Goal: Transaction & Acquisition: Purchase product/service

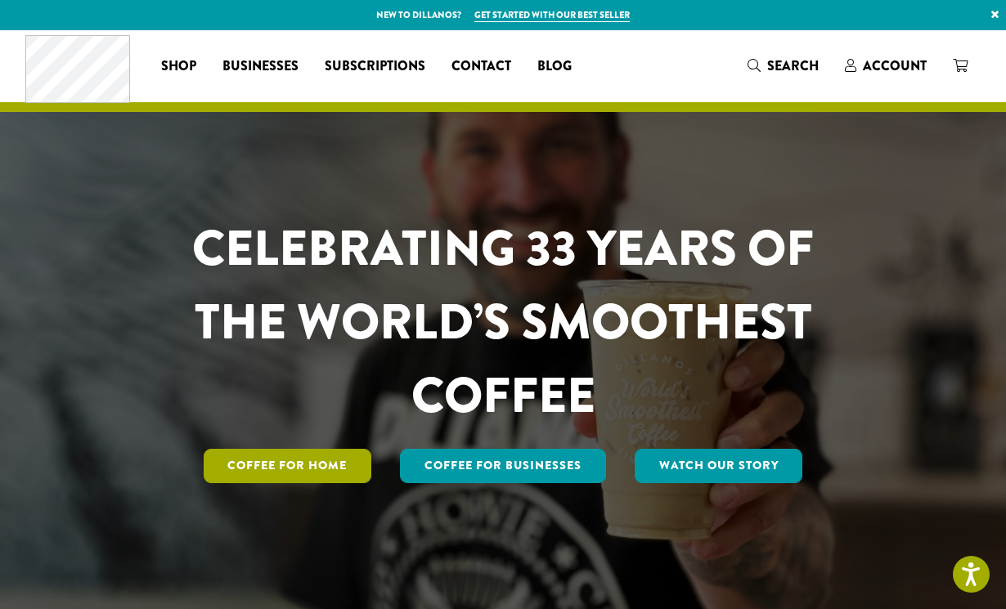
click at [315, 472] on link "Coffee for Home" at bounding box center [288, 466] width 168 height 34
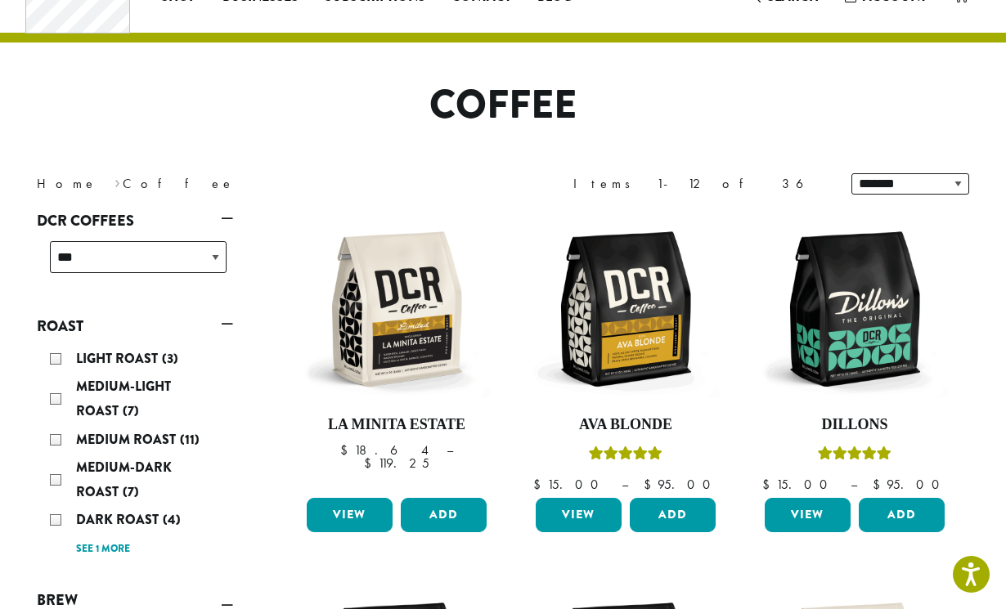
scroll to position [71, 0]
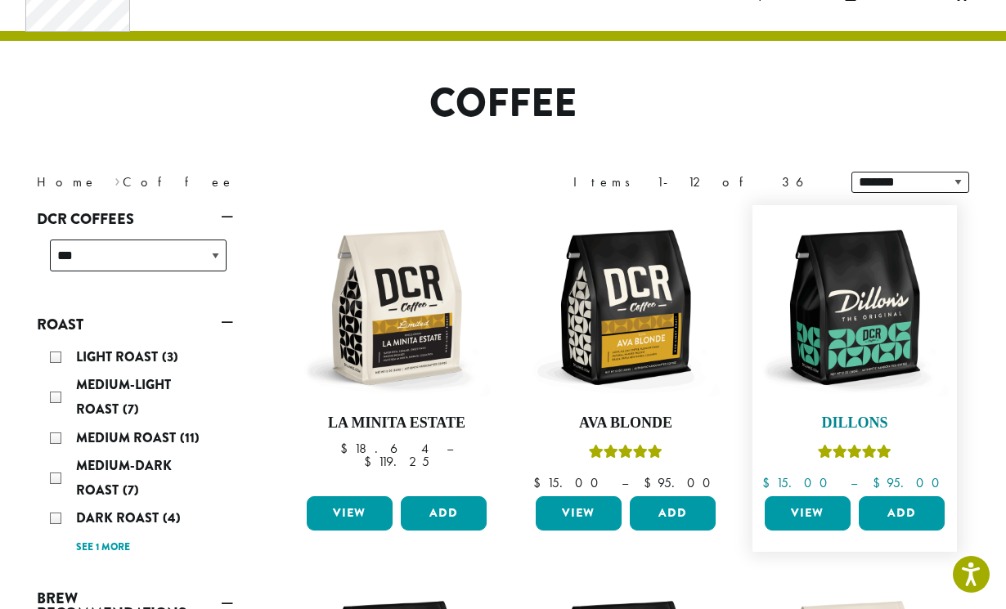
click at [858, 361] on img at bounding box center [854, 307] width 188 height 188
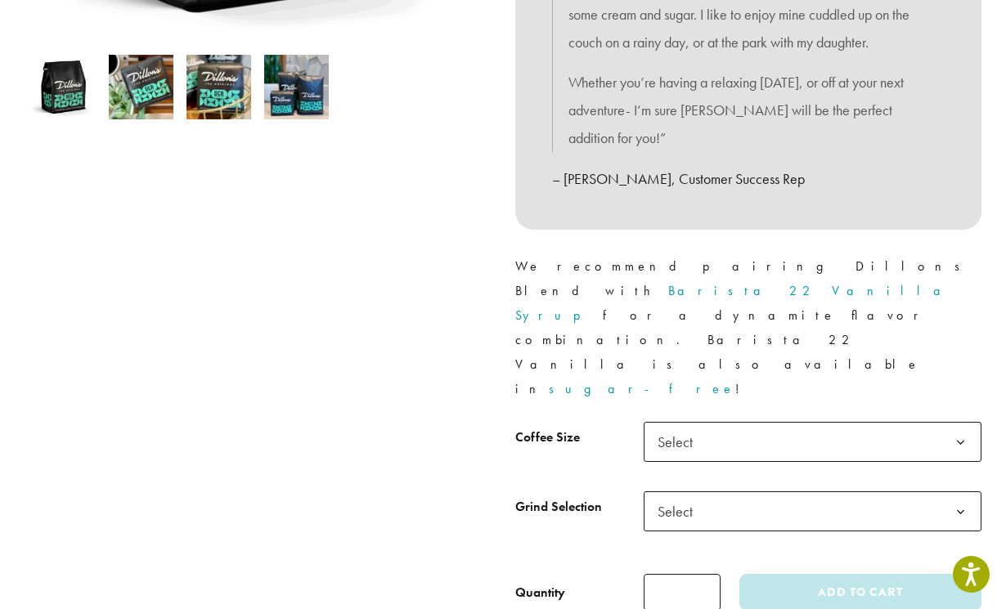
scroll to position [549, 0]
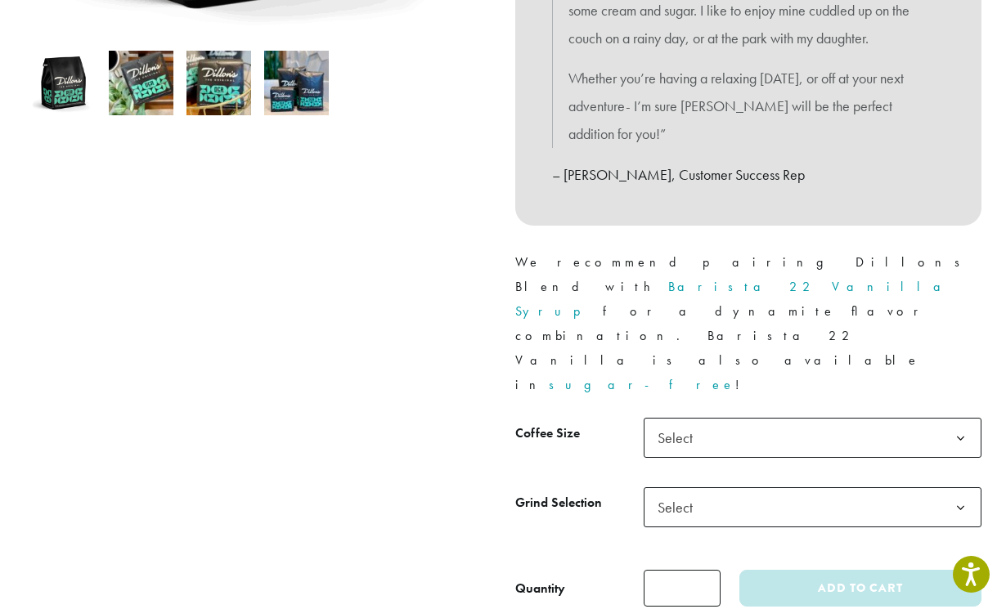
click at [780, 418] on span "Select" at bounding box center [812, 438] width 338 height 40
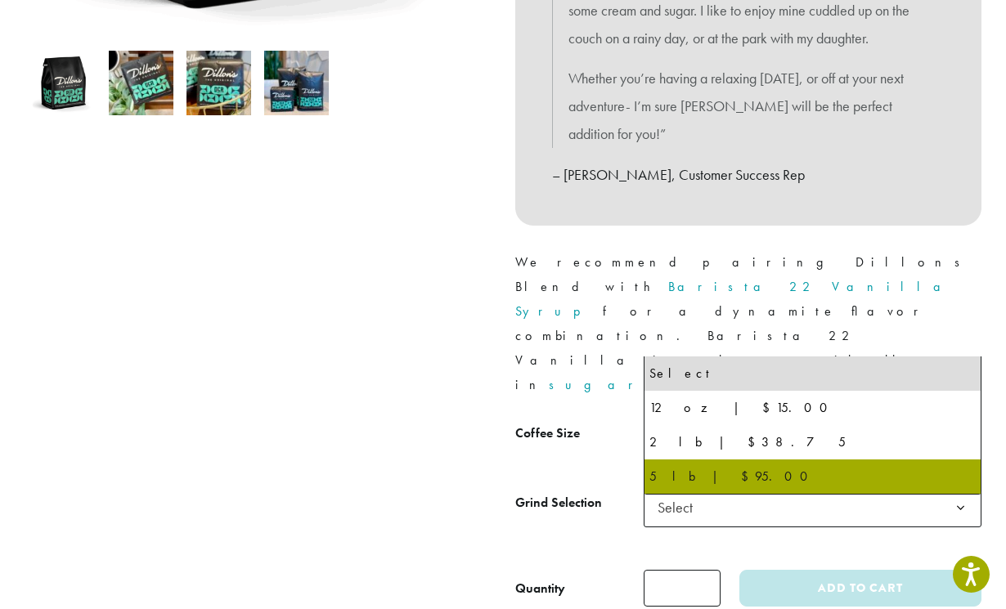
select select "**********"
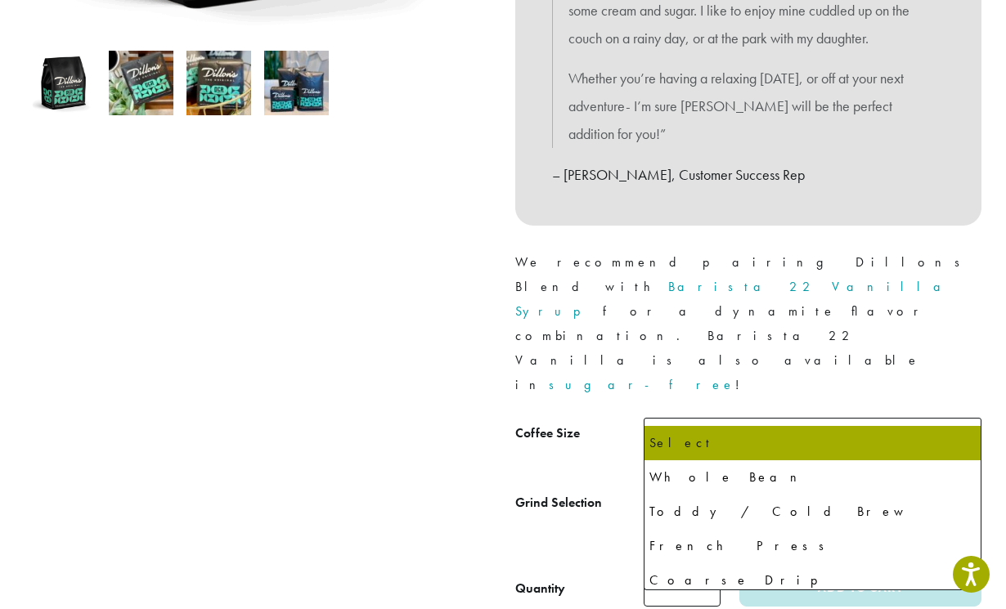
click at [702, 491] on span "Select" at bounding box center [680, 507] width 58 height 32
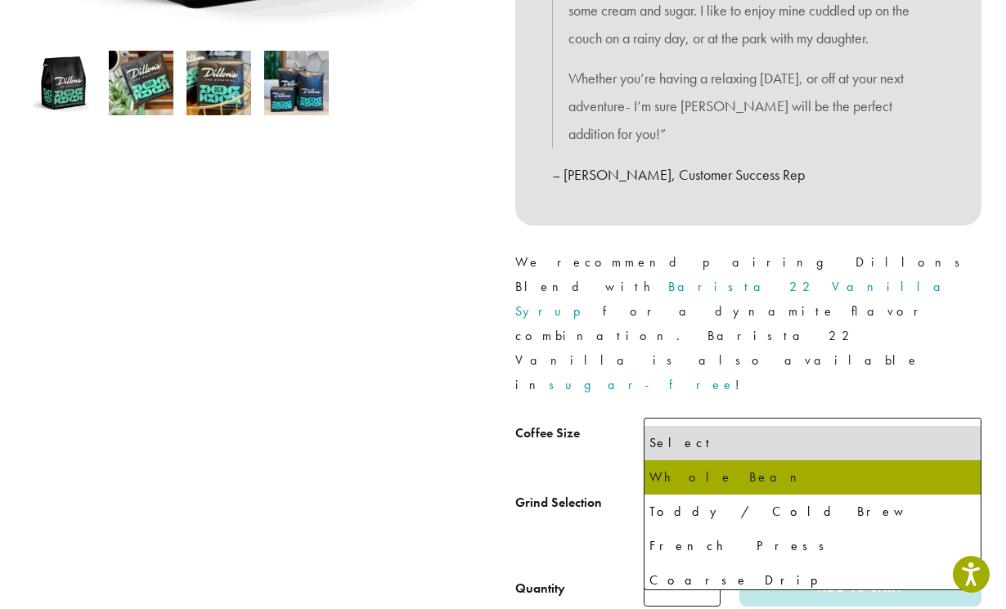
select select "**********"
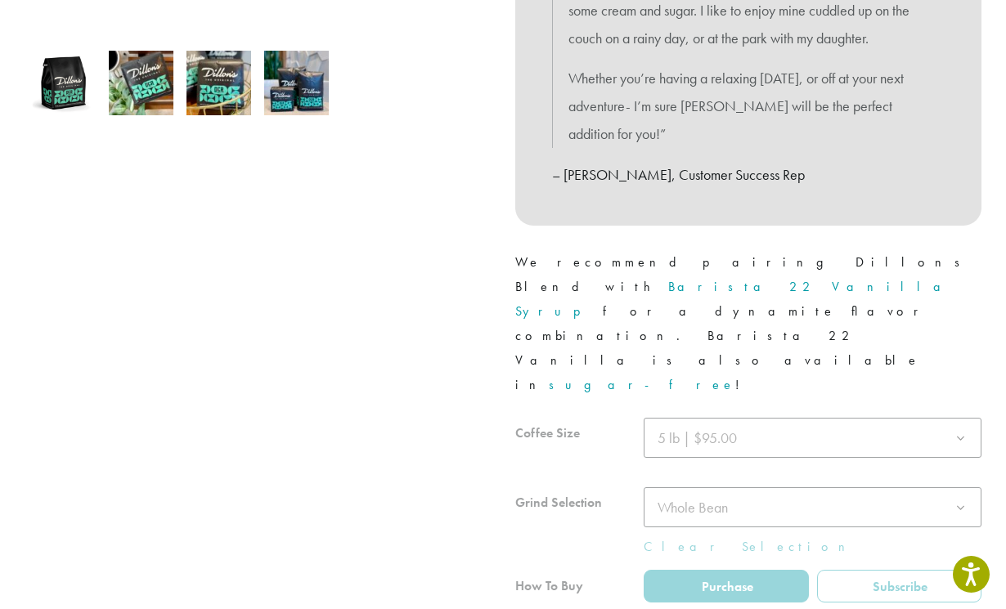
click at [680, 418] on div at bounding box center [748, 535] width 466 height 235
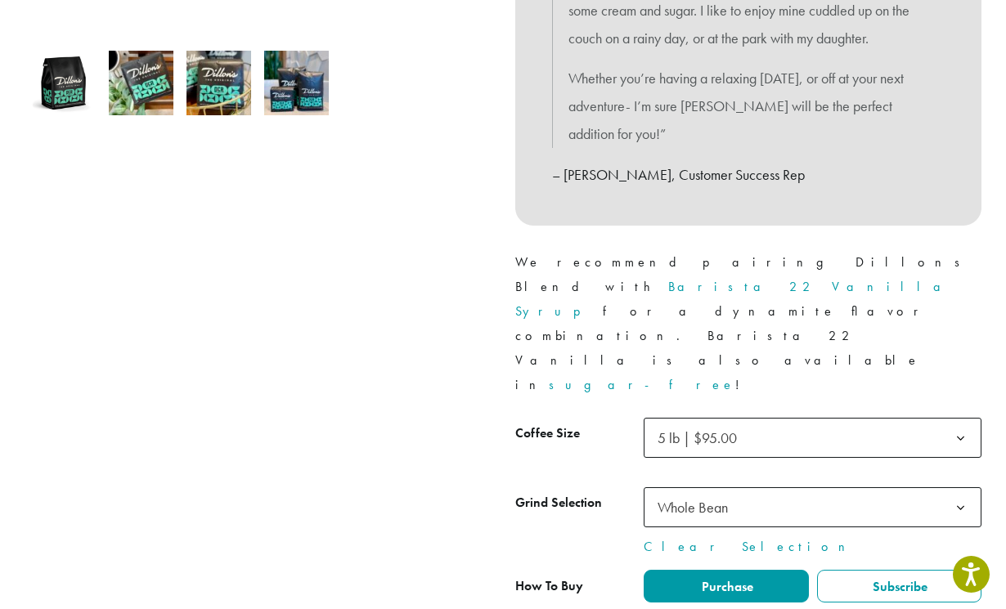
click at [688, 498] on span "Whole Bean" at bounding box center [692, 507] width 70 height 19
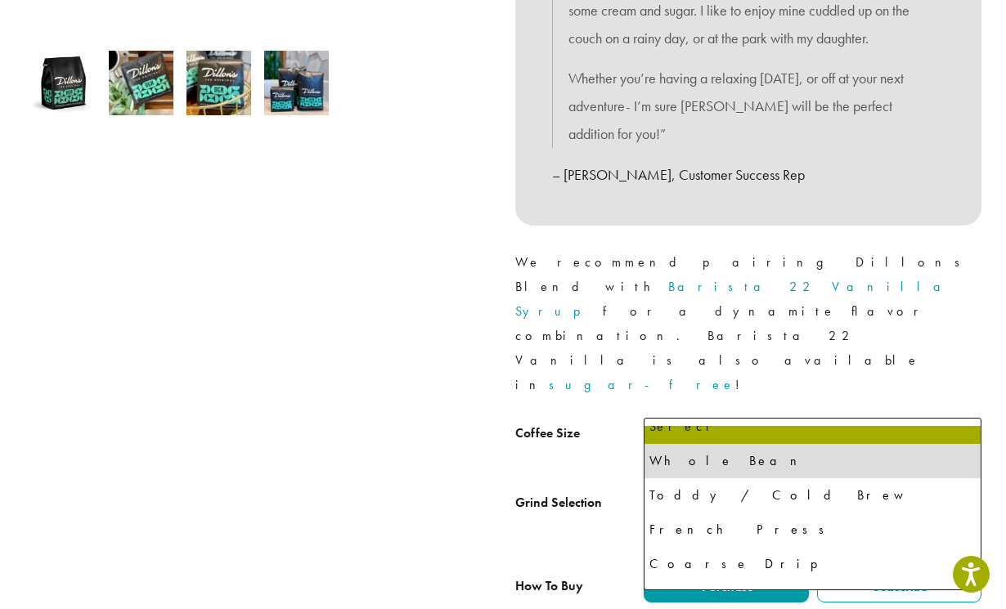
scroll to position [0, 0]
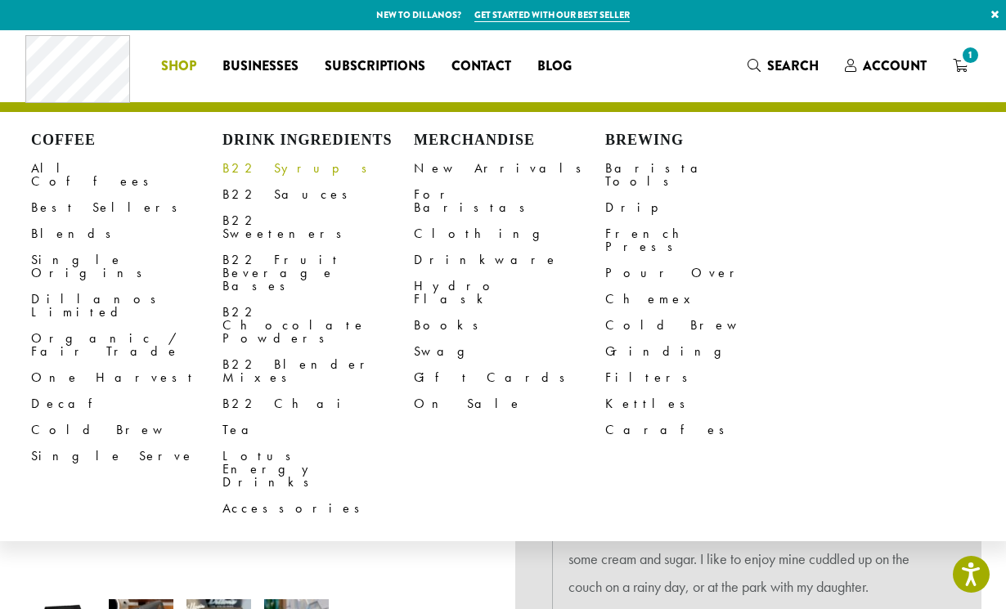
click at [268, 171] on link "B22 Syrups" at bounding box center [317, 168] width 191 height 26
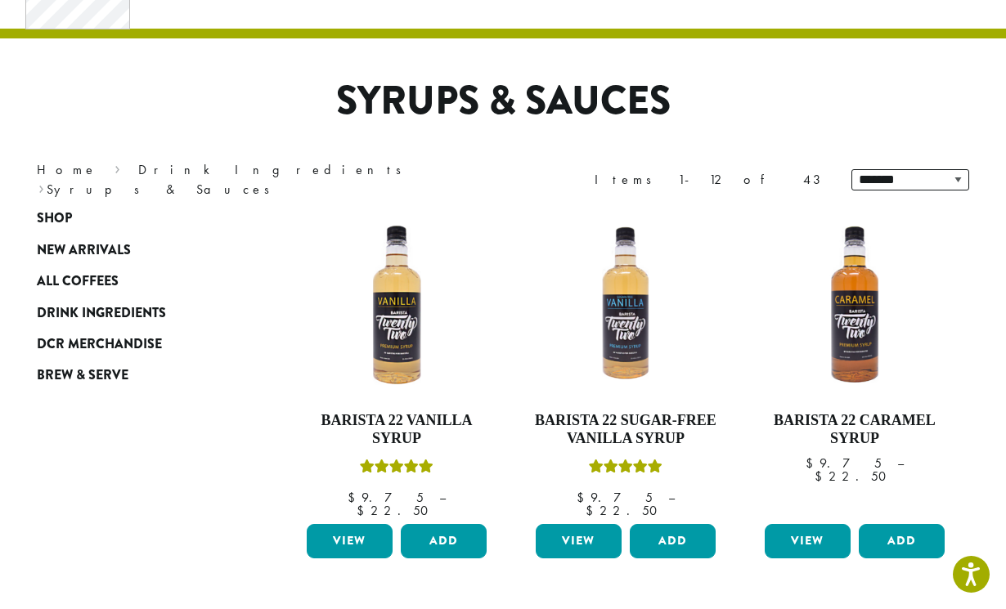
scroll to position [77, 0]
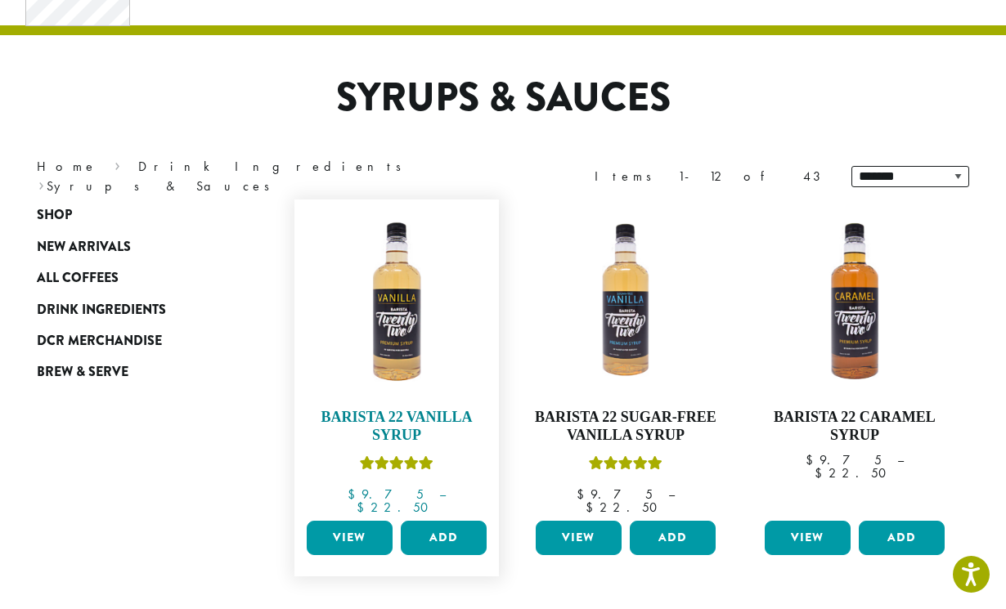
click at [383, 319] on img at bounding box center [396, 302] width 188 height 188
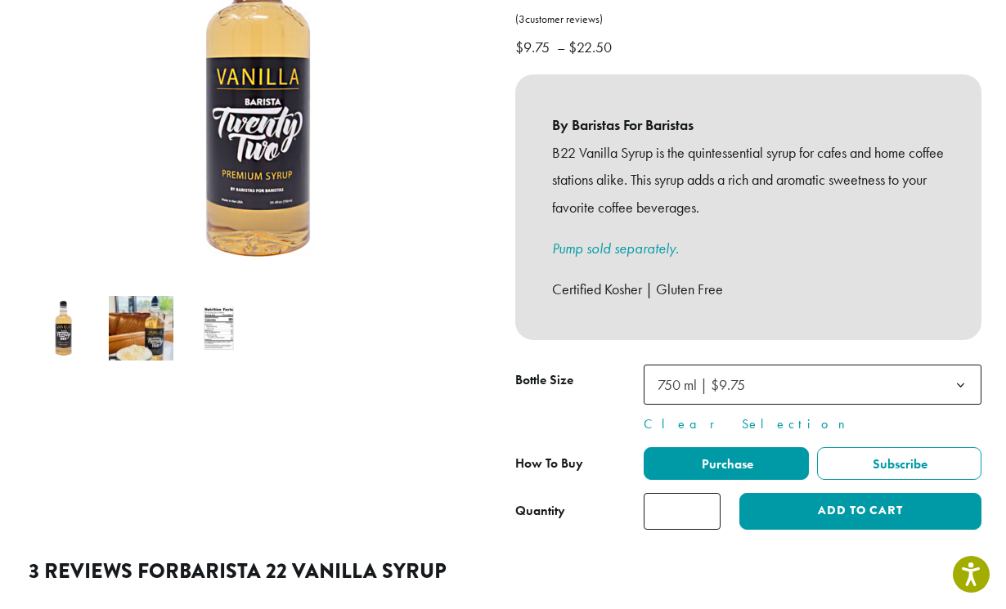
scroll to position [356, 0]
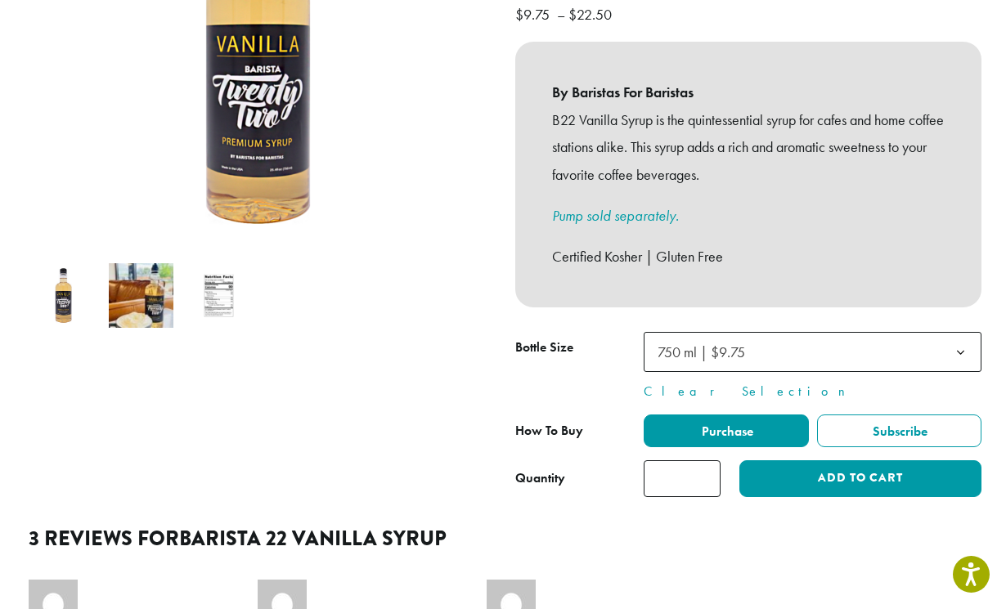
click at [760, 336] on span "750 ml | $9.75" at bounding box center [706, 352] width 110 height 32
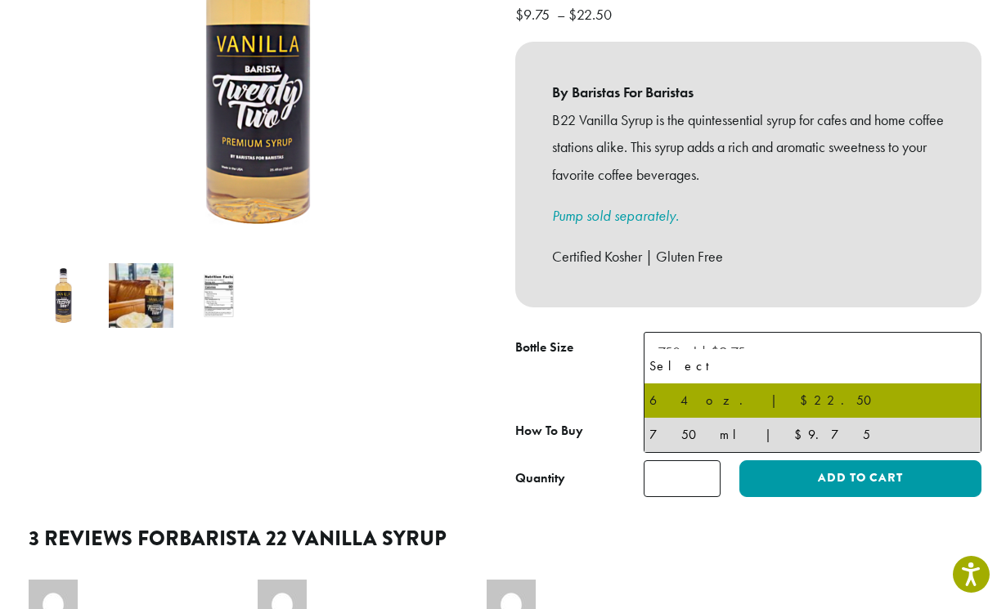
select select "*****"
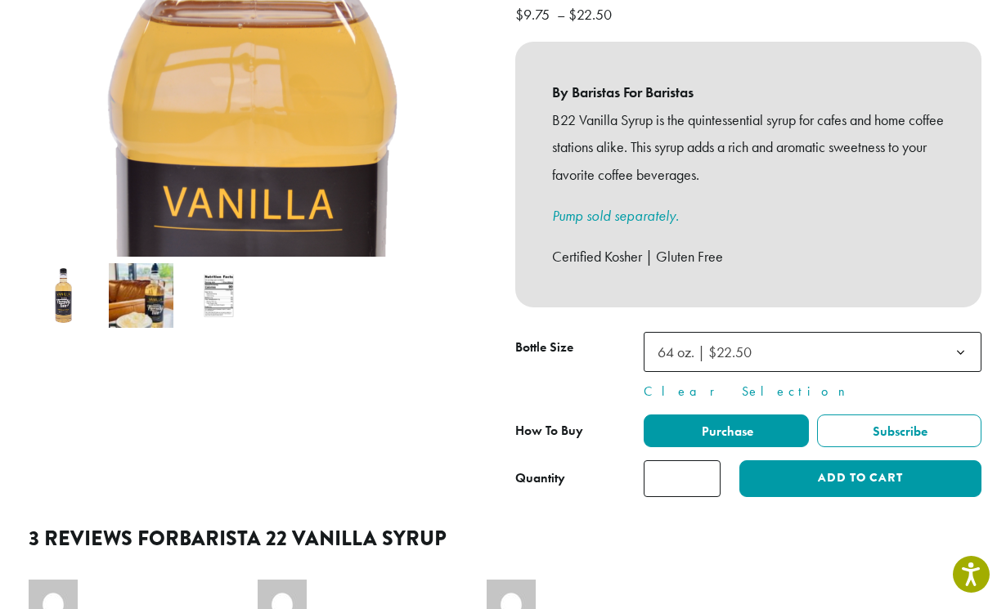
scroll to position [303, 0]
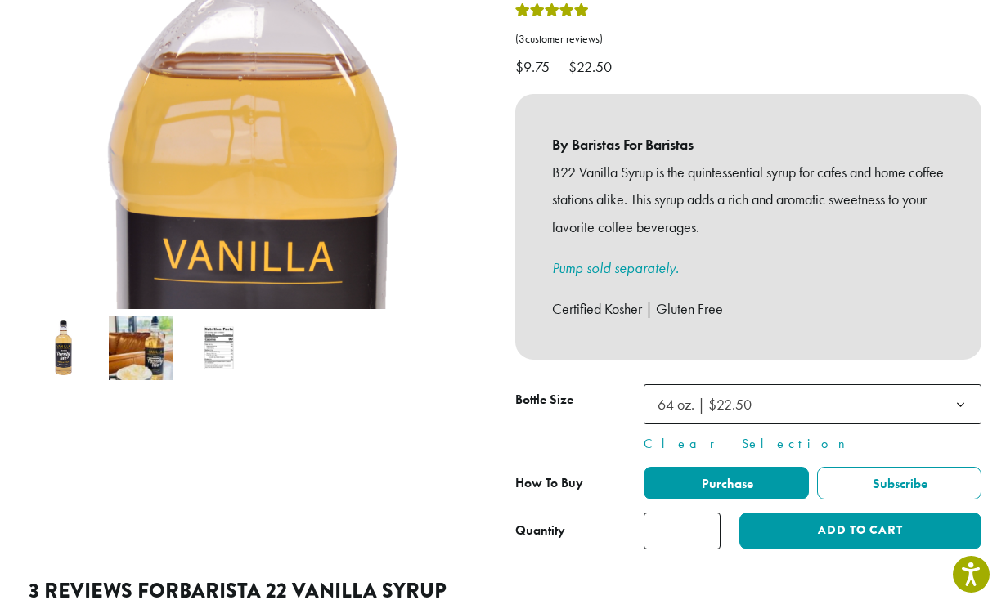
click at [689, 517] on input "*" at bounding box center [681, 531] width 77 height 37
type input "*"
click at [706, 513] on input "*" at bounding box center [681, 531] width 77 height 37
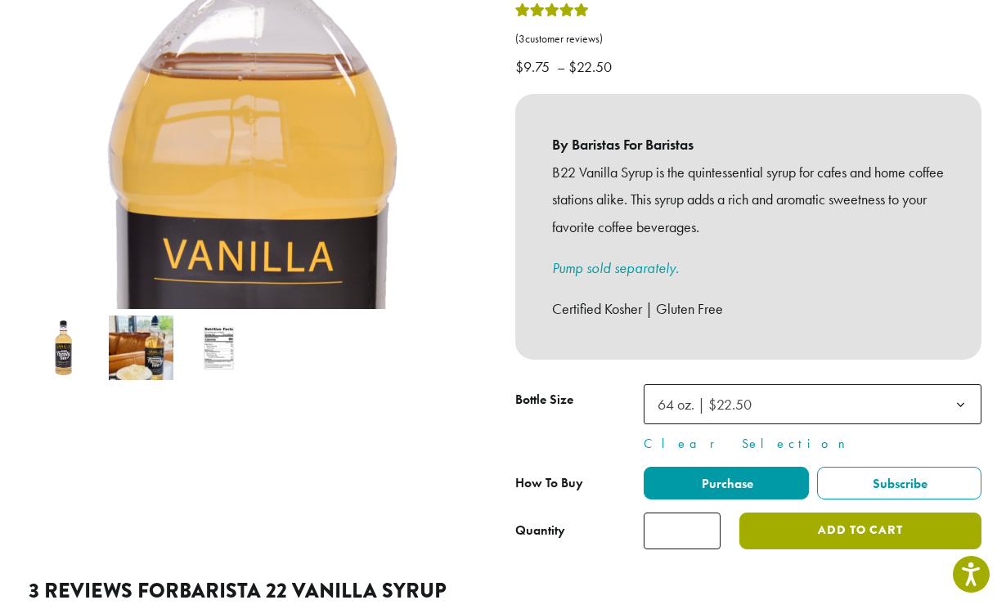
click at [849, 514] on button "Add to cart" at bounding box center [860, 531] width 242 height 37
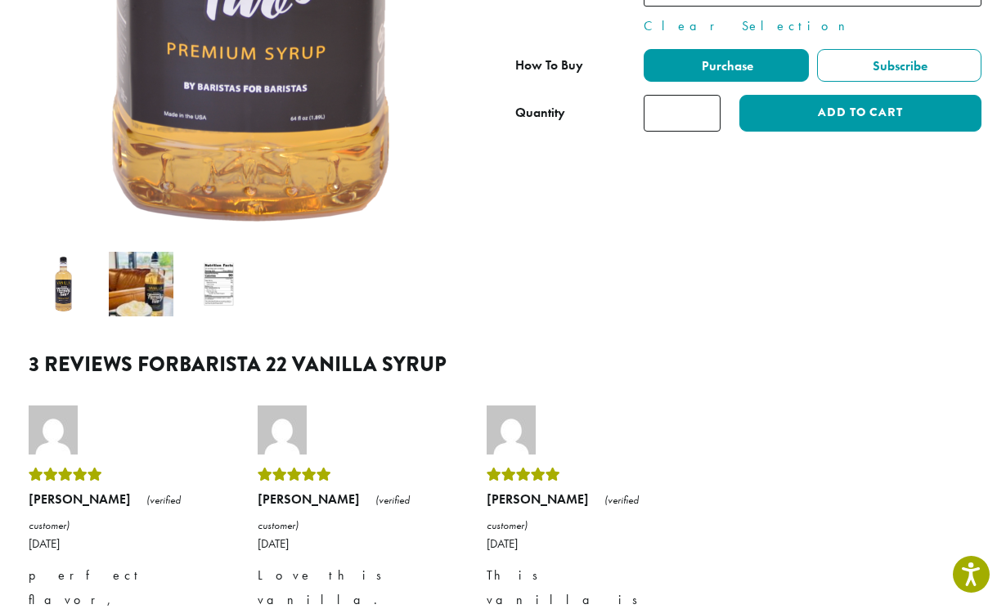
scroll to position [841, 0]
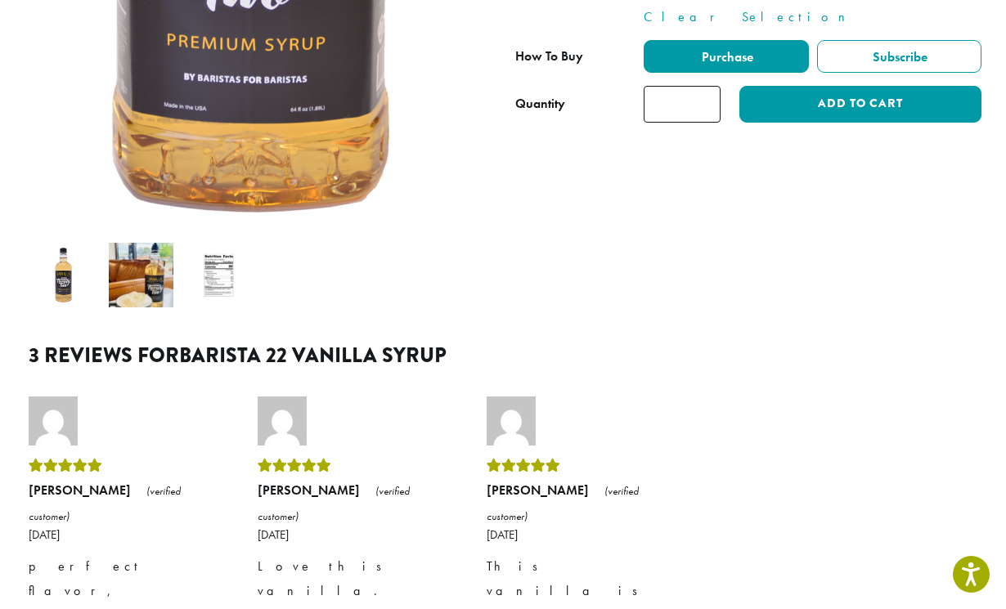
click at [155, 243] on img at bounding box center [141, 275] width 65 height 65
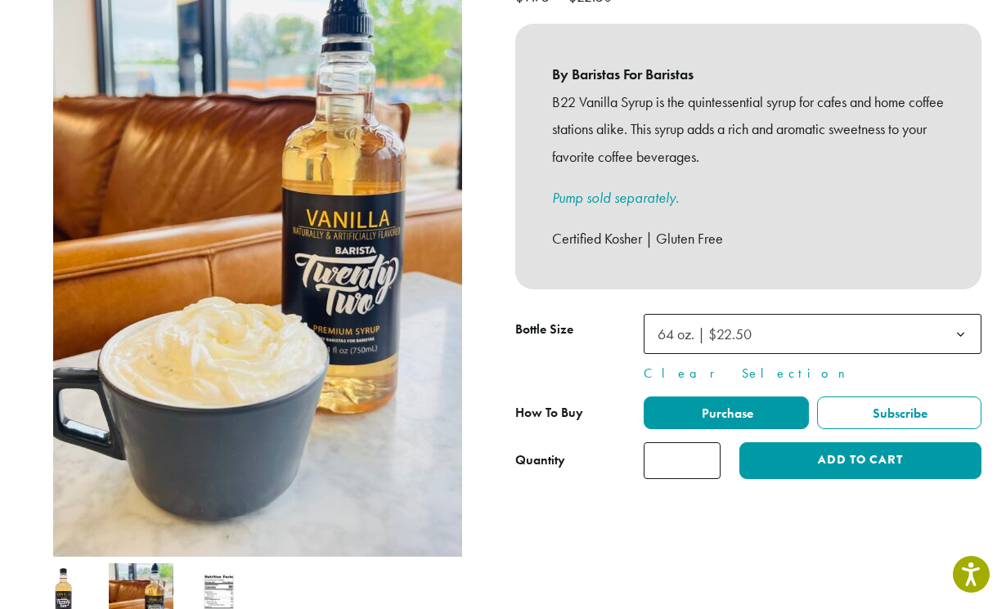
scroll to position [0, 0]
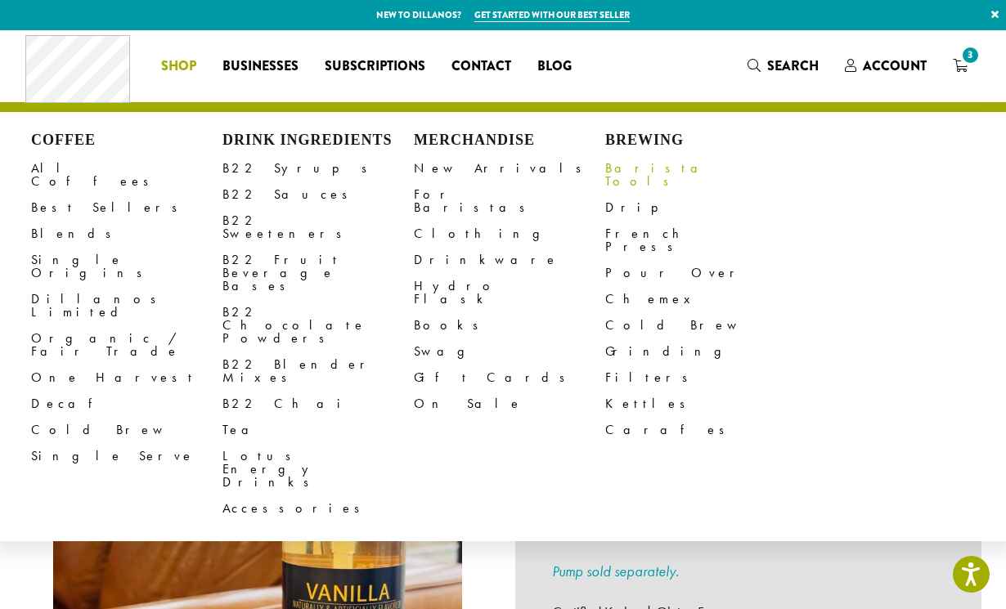
click at [625, 173] on link "Barista Tools" at bounding box center [700, 174] width 191 height 39
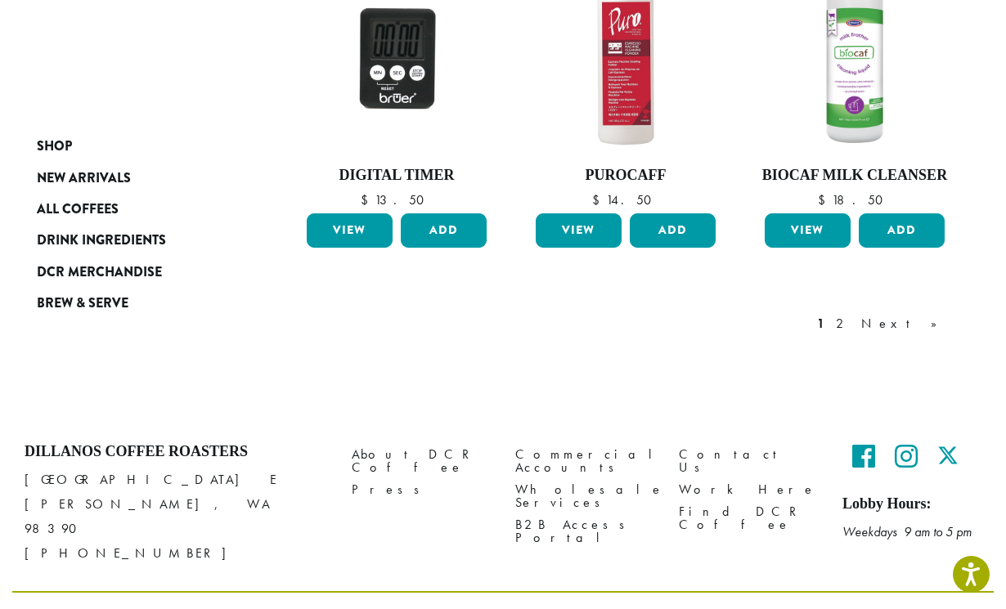
scroll to position [1417, 0]
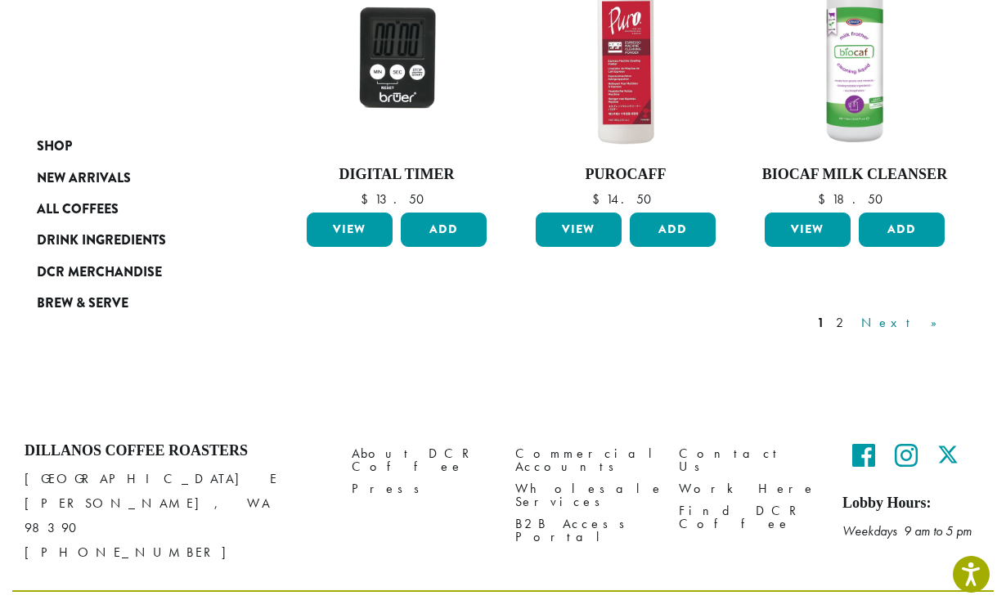
click at [926, 313] on link "Next »" at bounding box center [905, 323] width 94 height 20
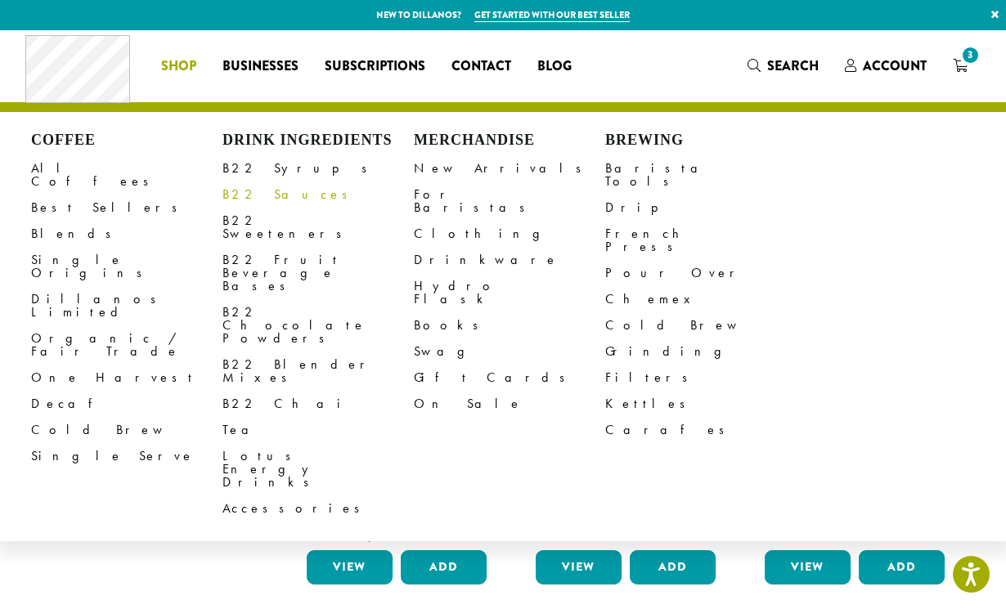
click at [262, 193] on link "B22 Sauces" at bounding box center [317, 194] width 191 height 26
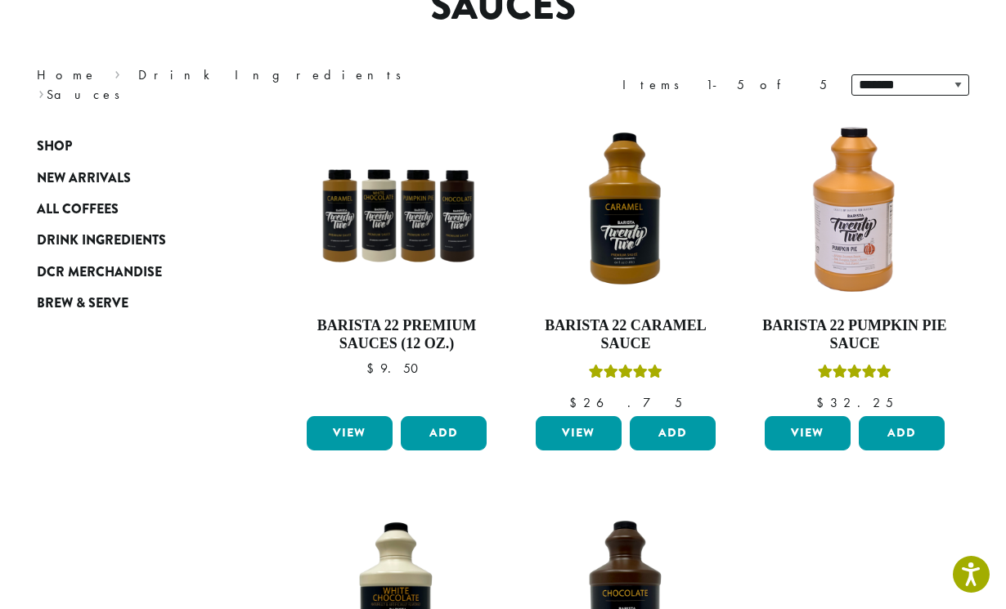
scroll to position [169, 0]
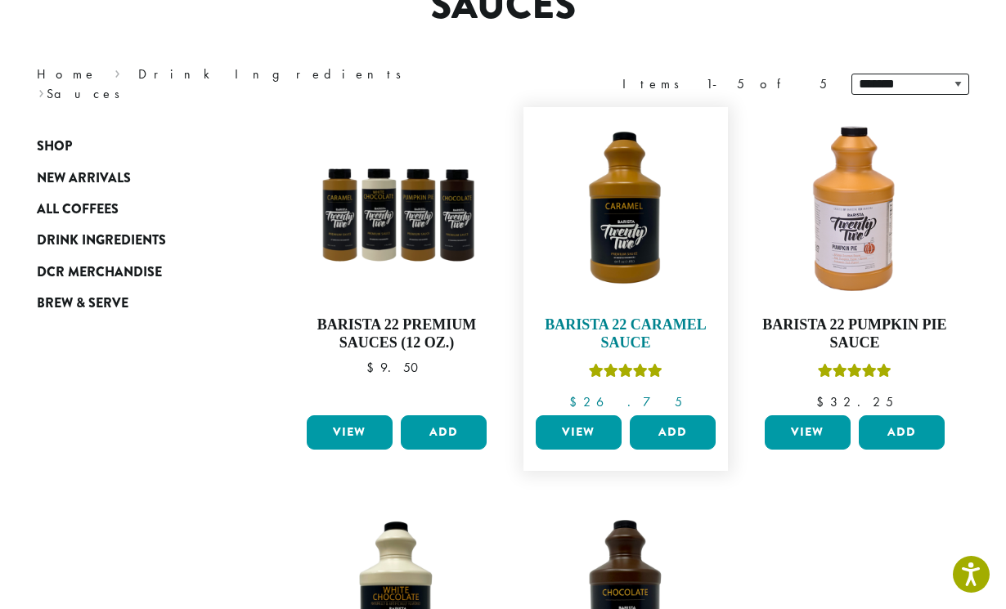
click at [622, 246] on img at bounding box center [625, 209] width 188 height 188
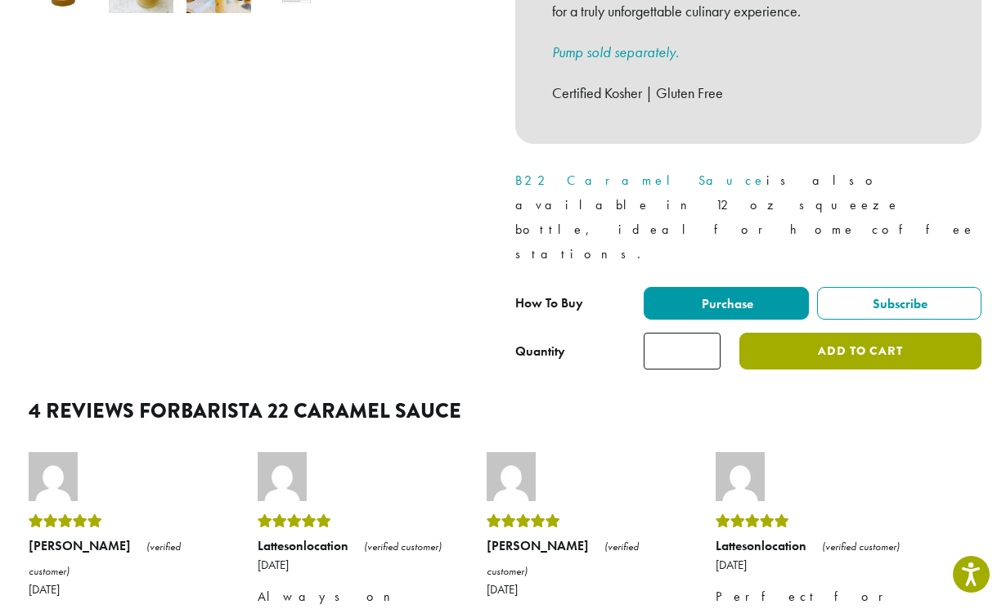
scroll to position [713, 0]
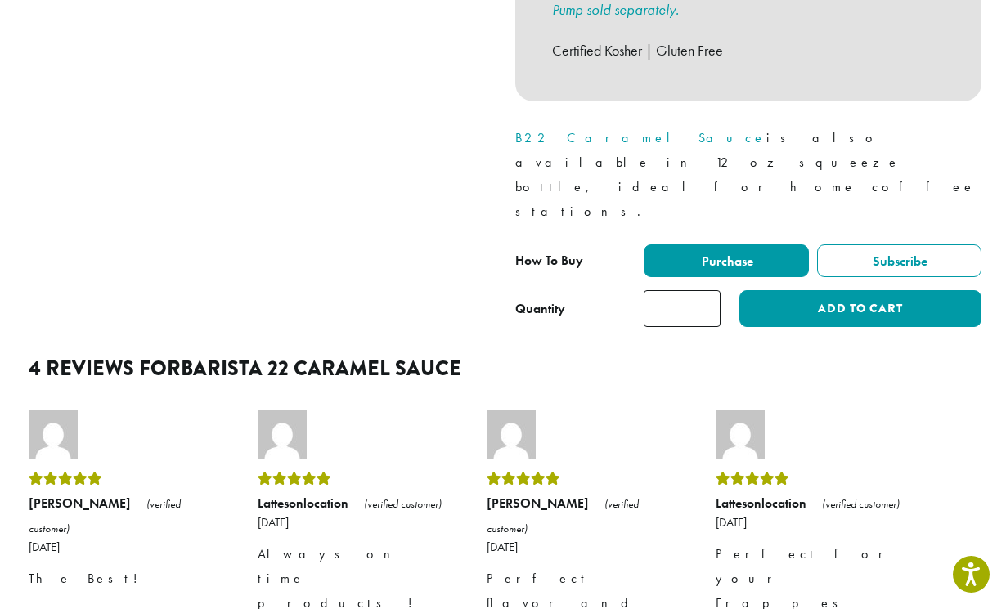
click at [851, 244] on div "**********" at bounding box center [748, 267] width 466 height 46
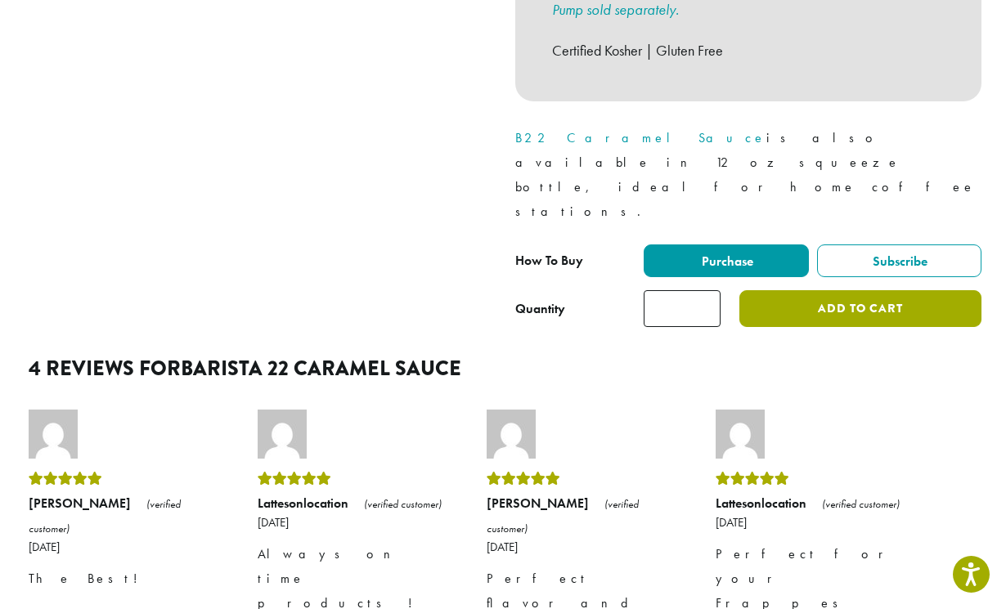
click at [851, 290] on button "Add to cart" at bounding box center [860, 308] width 242 height 37
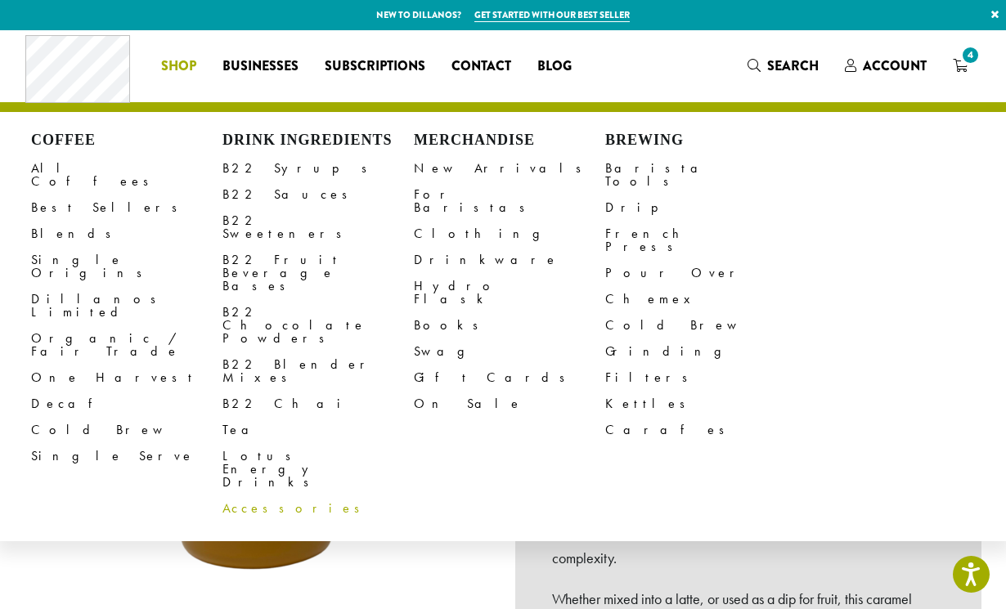
click at [262, 495] on link "Accessories" at bounding box center [317, 508] width 191 height 26
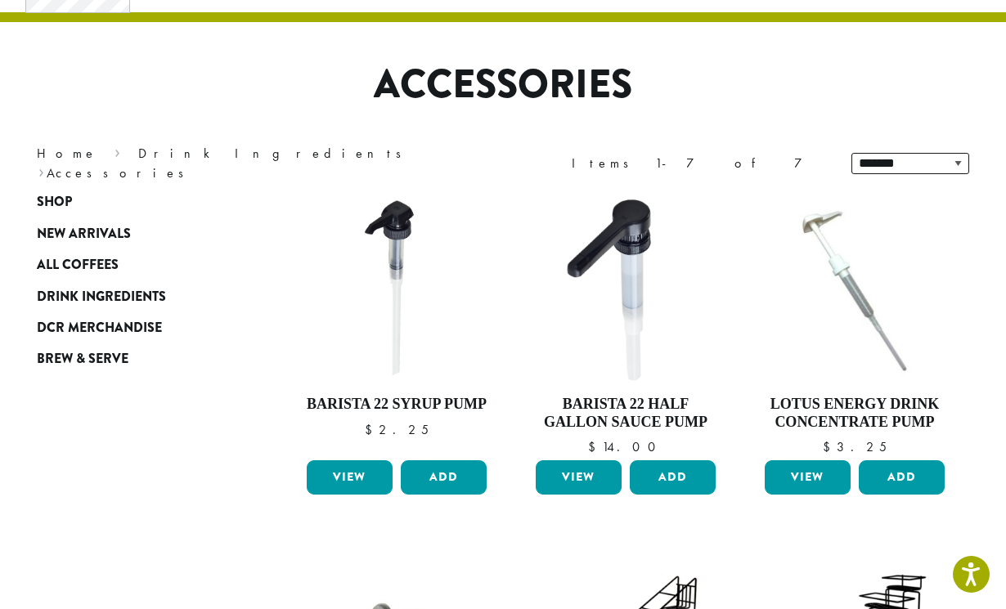
scroll to position [97, 0]
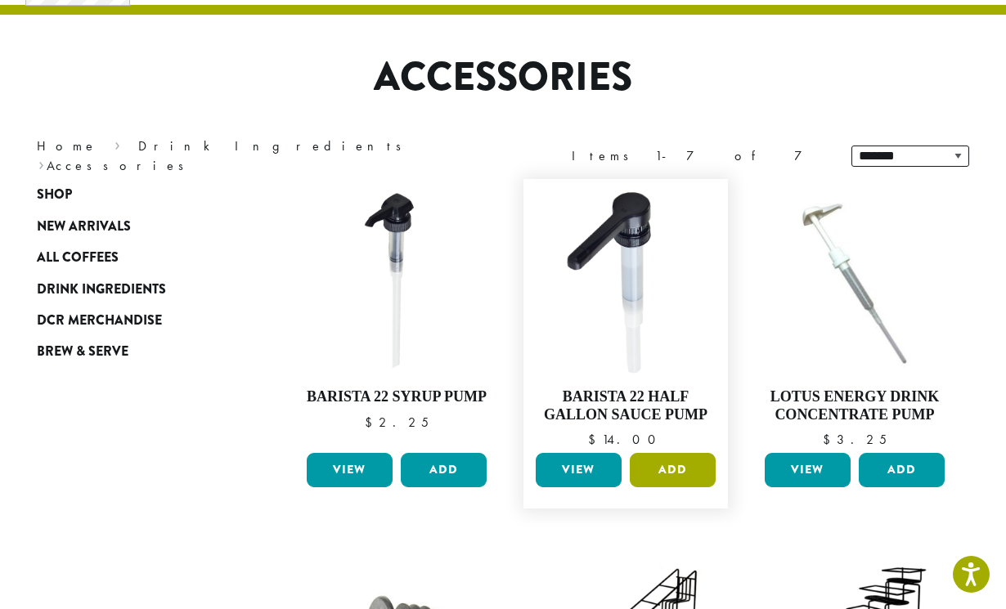
click at [678, 473] on button "Add" at bounding box center [673, 470] width 86 height 34
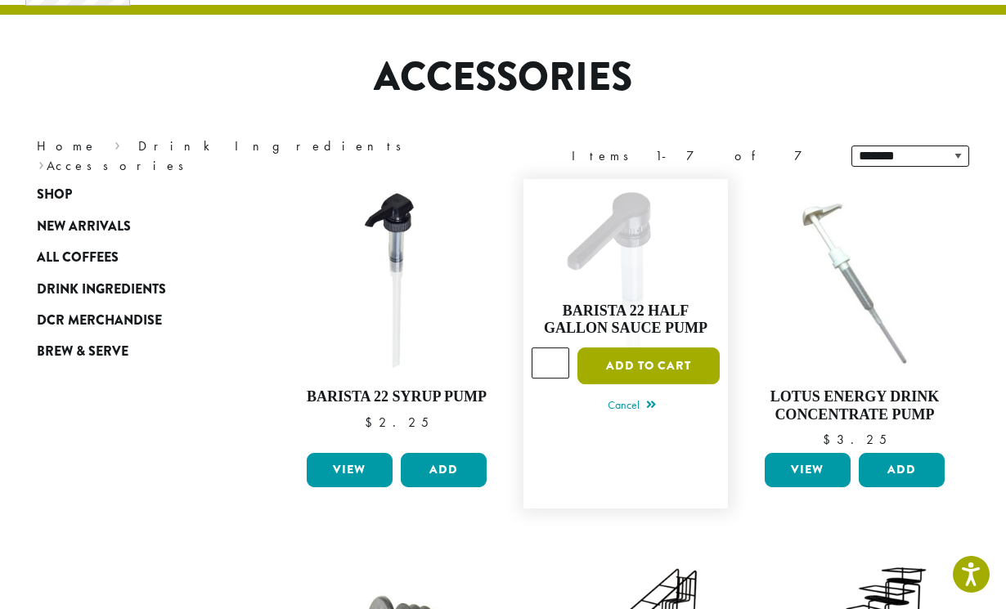
click at [620, 369] on button "Add to cart" at bounding box center [648, 365] width 142 height 37
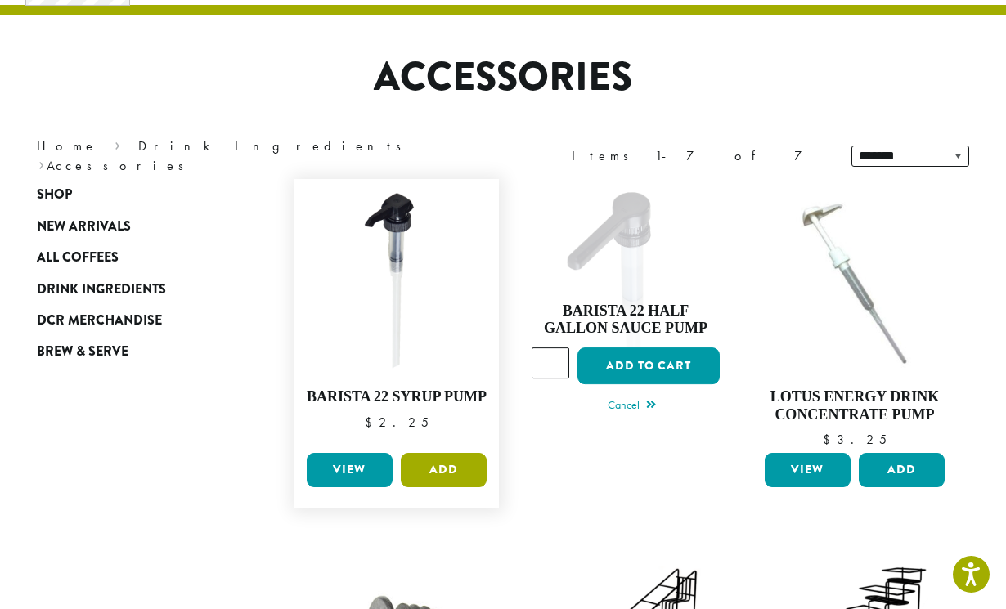
click at [452, 476] on button "Add" at bounding box center [444, 470] width 86 height 34
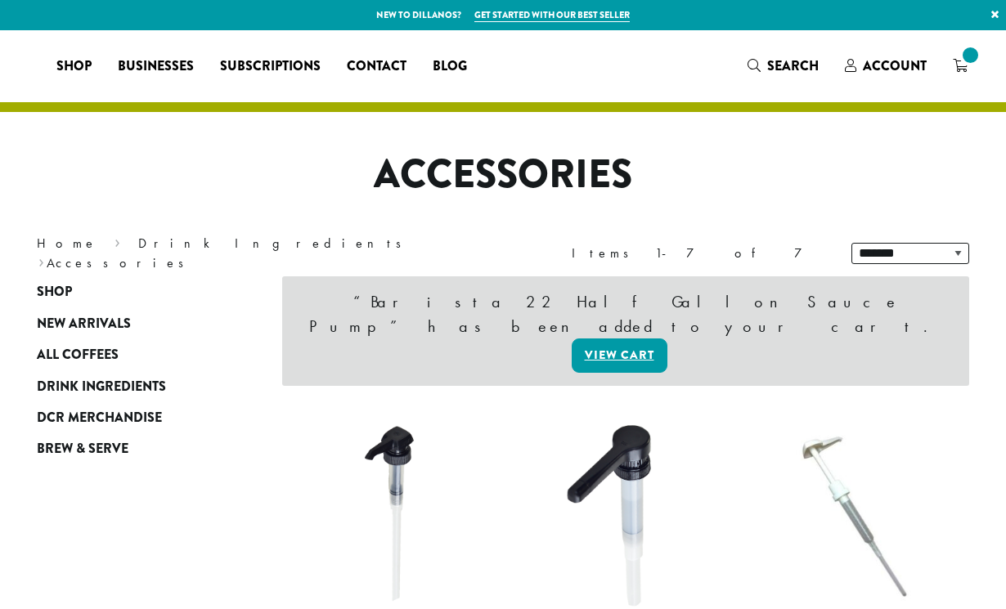
select select
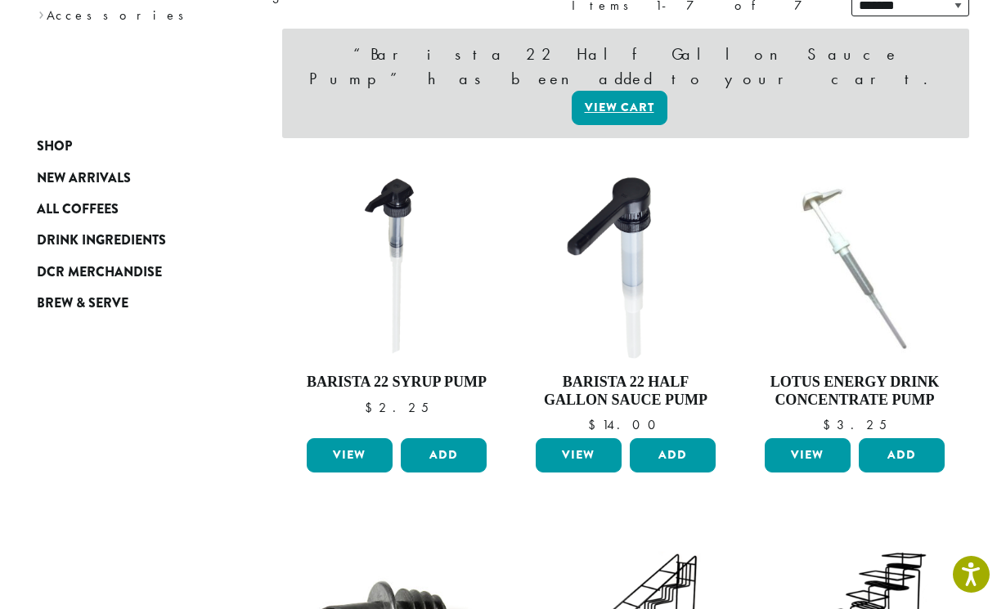
scroll to position [258, 0]
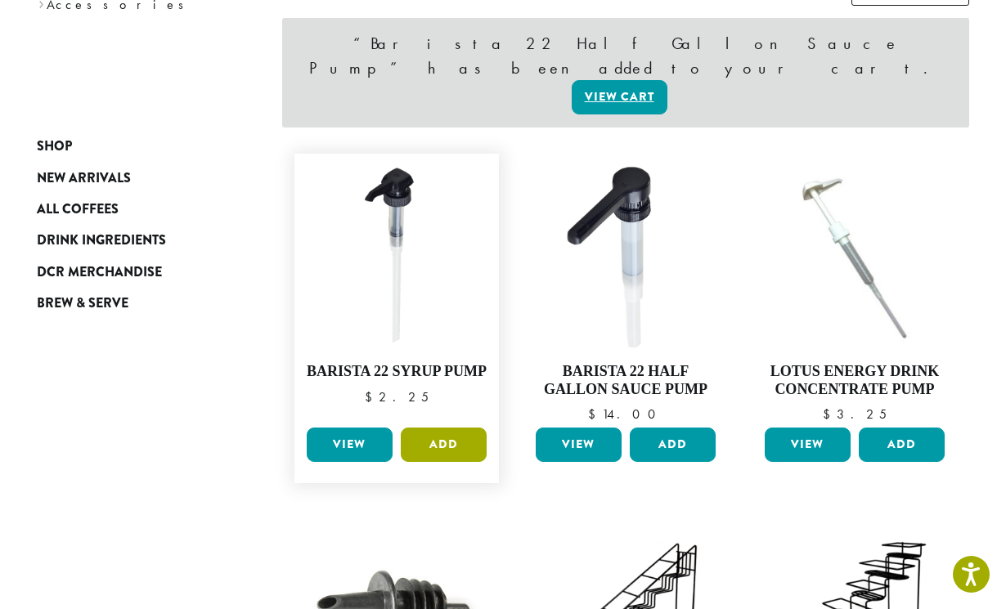
click at [446, 428] on button "Add" at bounding box center [444, 445] width 86 height 34
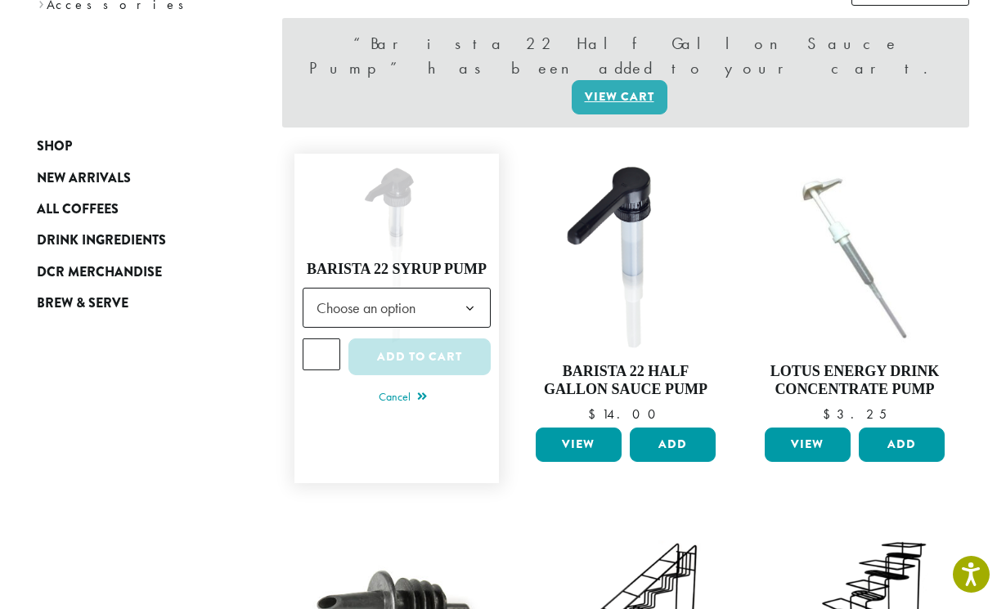
click at [326, 338] on input "*" at bounding box center [321, 353] width 38 height 31
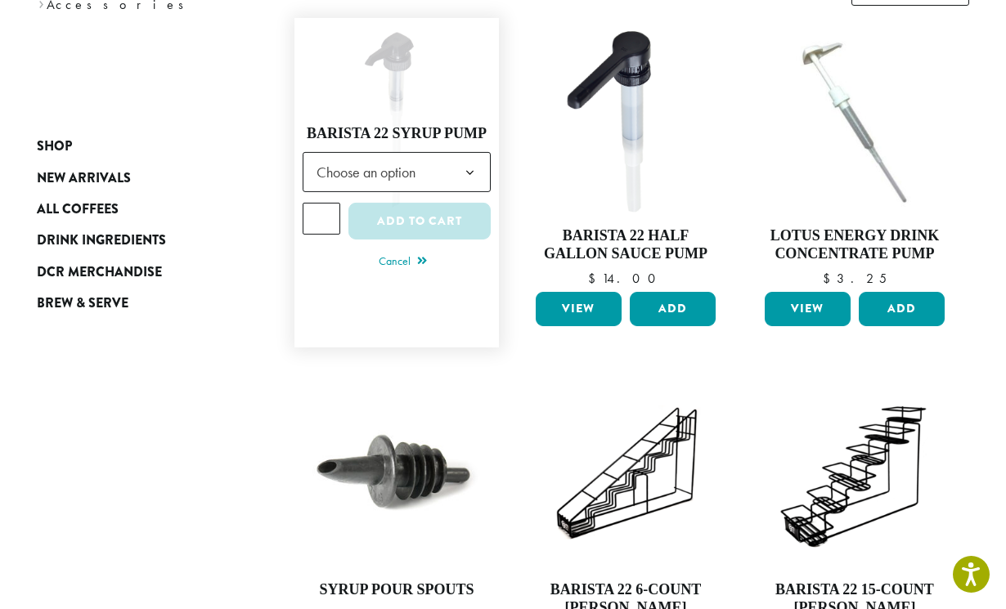
type input "*"
click at [328, 221] on input "*" at bounding box center [321, 218] width 38 height 31
click at [428, 210] on button "Add to cart" at bounding box center [419, 221] width 142 height 37
click at [414, 166] on span "Choose an option" at bounding box center [371, 172] width 122 height 32
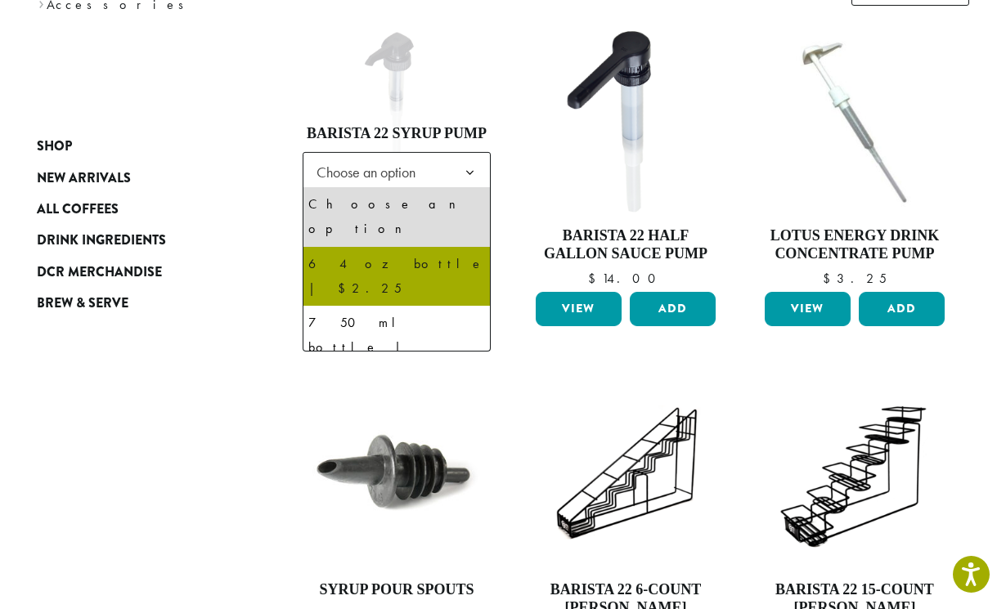
select select "**********"
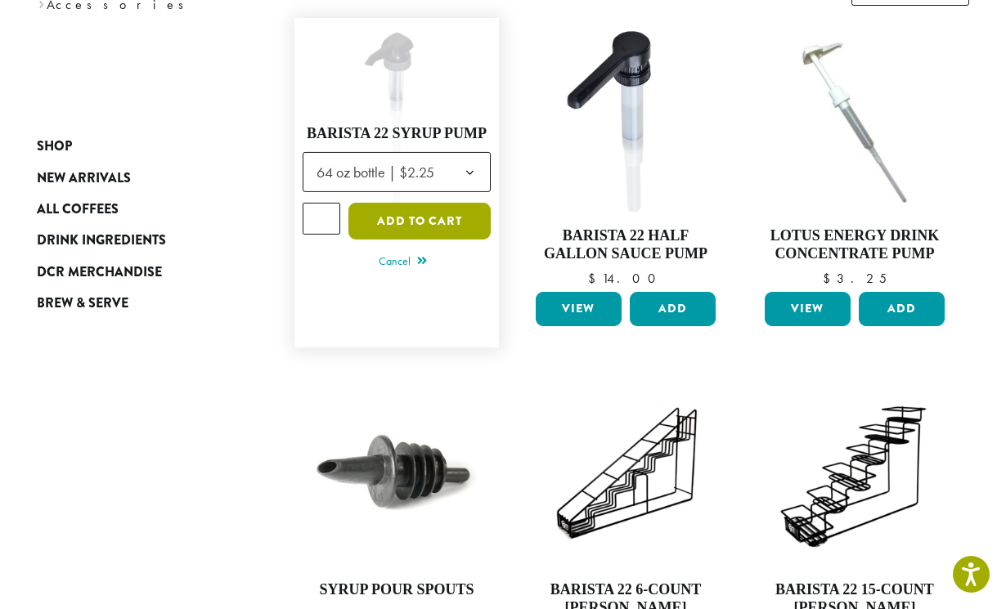
click at [447, 217] on button "Add to cart" at bounding box center [419, 221] width 142 height 37
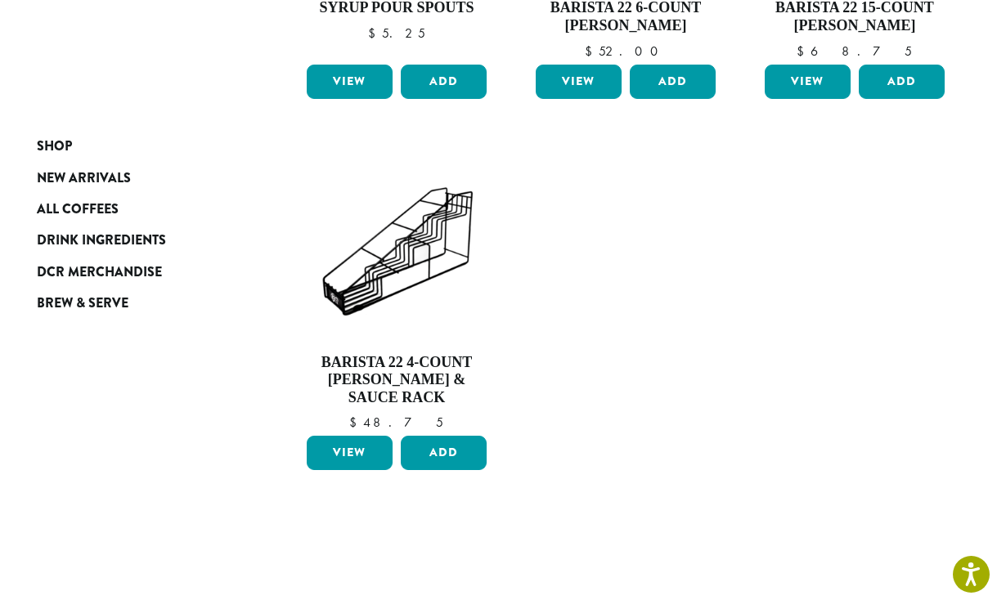
scroll to position [990, 0]
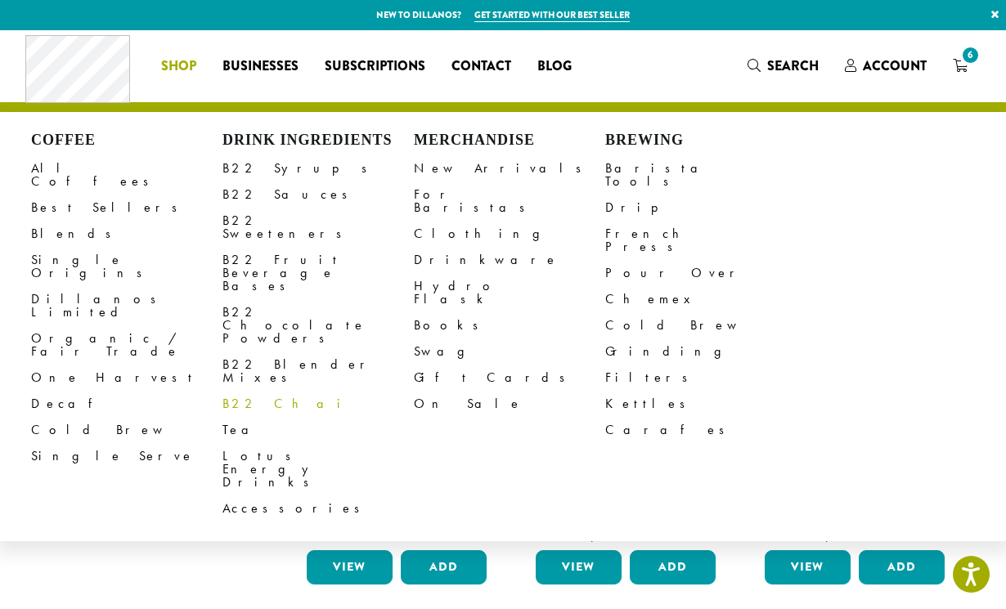
click at [244, 391] on link "B22 Chai" at bounding box center [317, 404] width 191 height 26
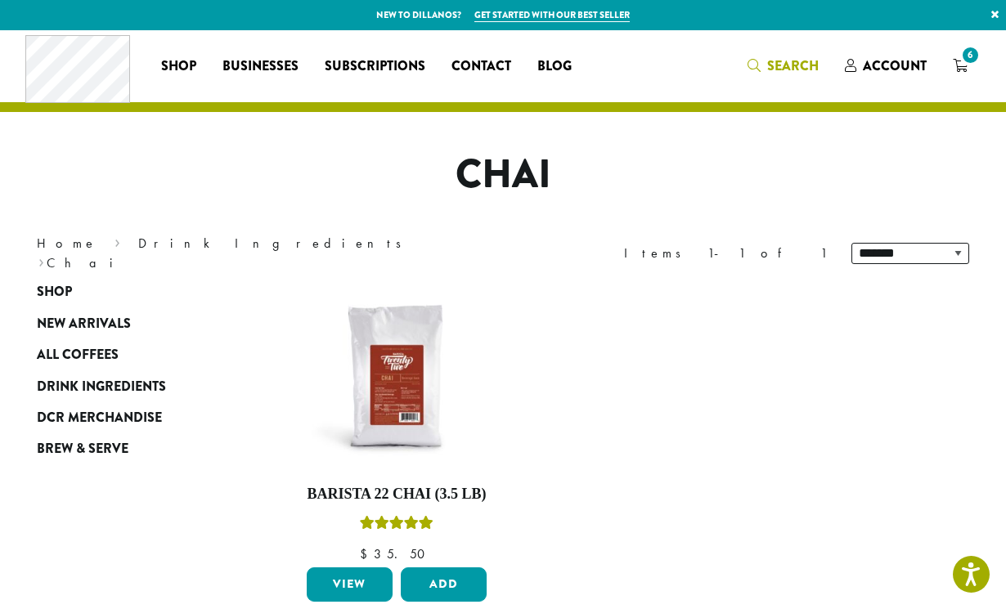
click at [763, 58] on span "Search" at bounding box center [782, 66] width 71 height 20
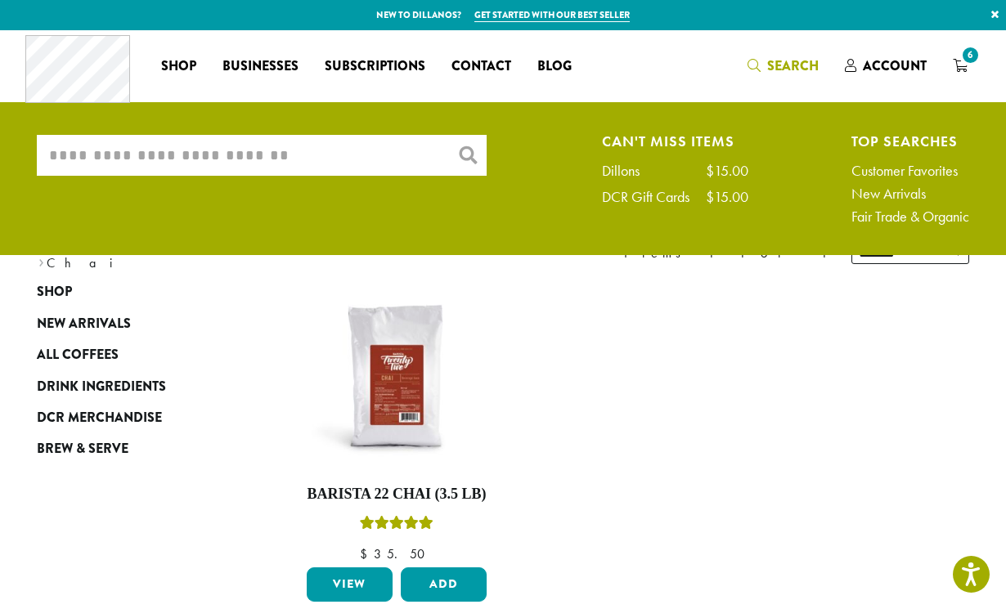
click at [320, 164] on input "What are you searching for?" at bounding box center [262, 155] width 450 height 41
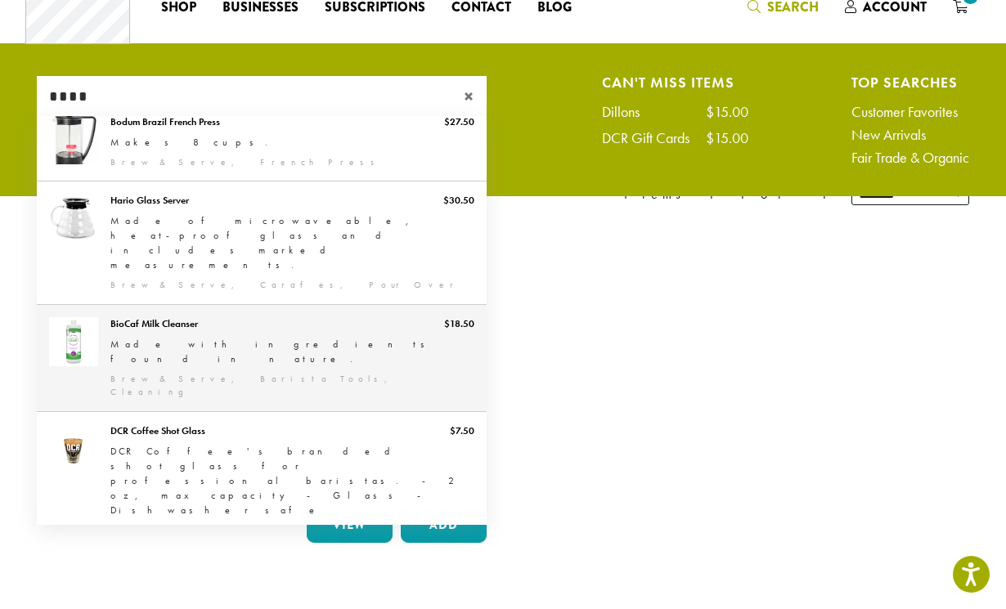
scroll to position [63, 0]
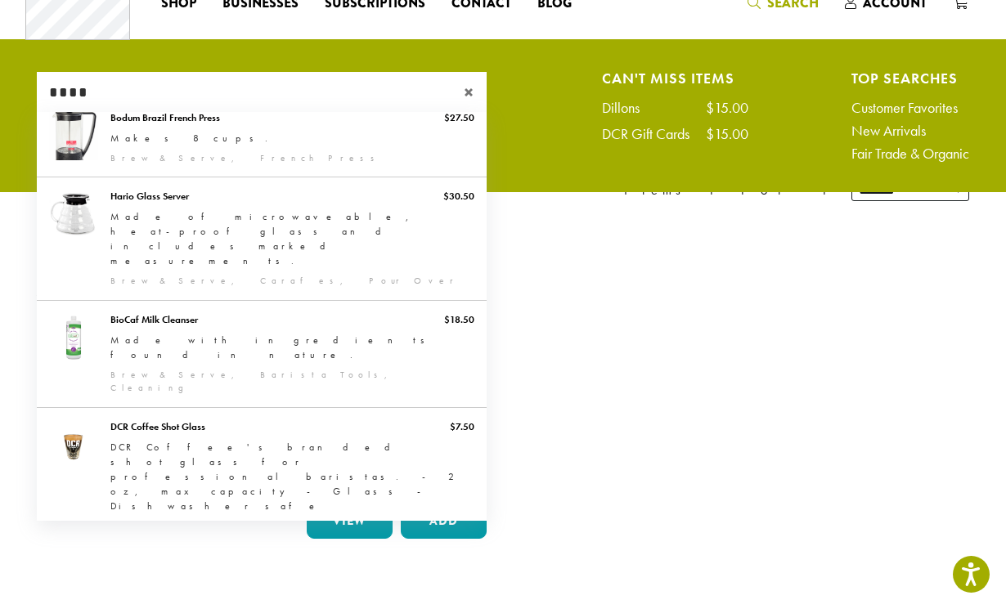
type input "****"
click at [772, 481] on ul "**********" at bounding box center [625, 386] width 687 height 371
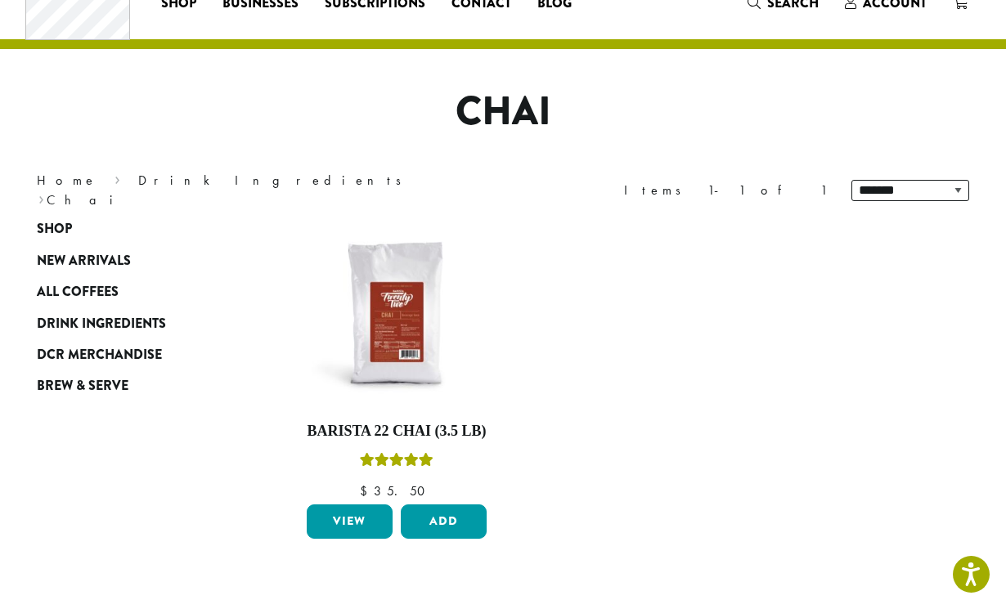
scroll to position [4, 0]
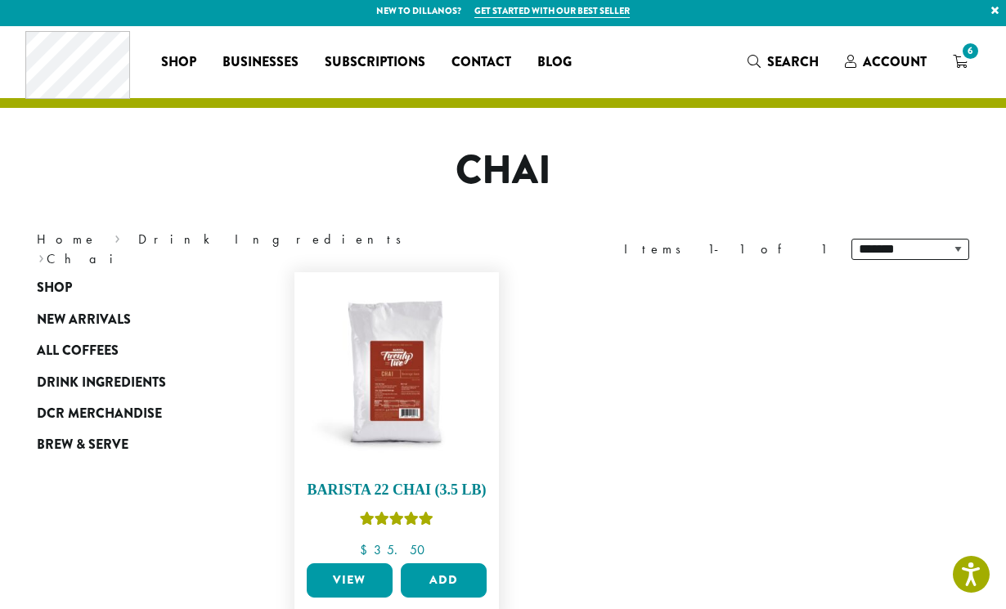
click at [392, 397] on img at bounding box center [396, 374] width 188 height 188
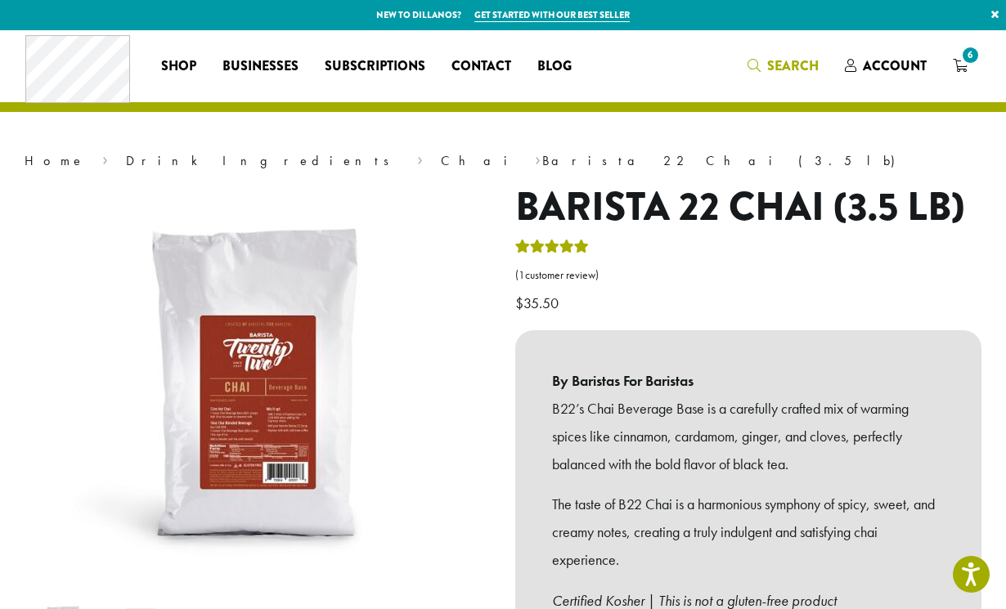
click at [755, 63] on icon "Search" at bounding box center [753, 65] width 13 height 13
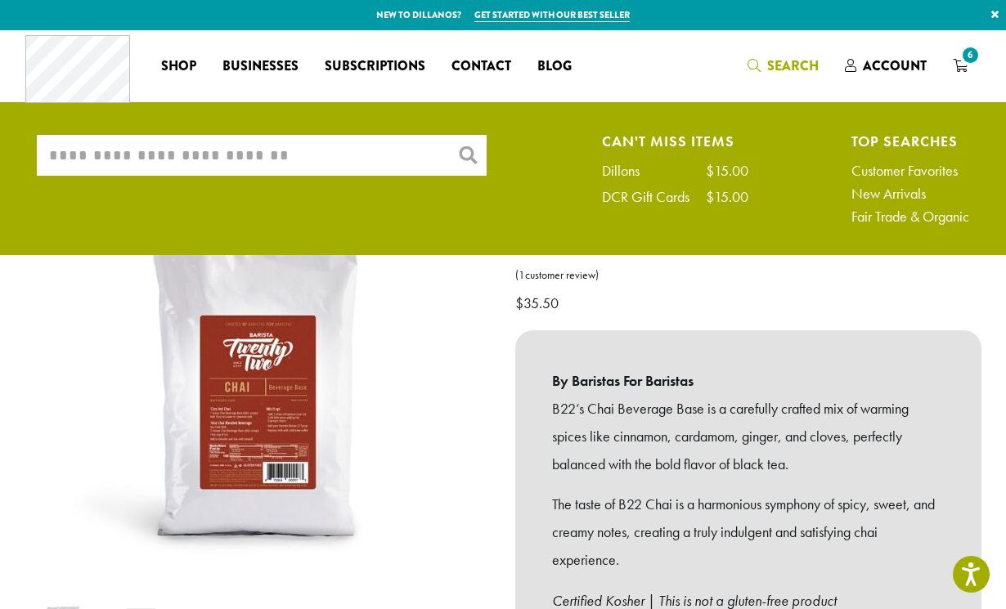
click at [259, 164] on input "What are you searching for?" at bounding box center [262, 155] width 450 height 41
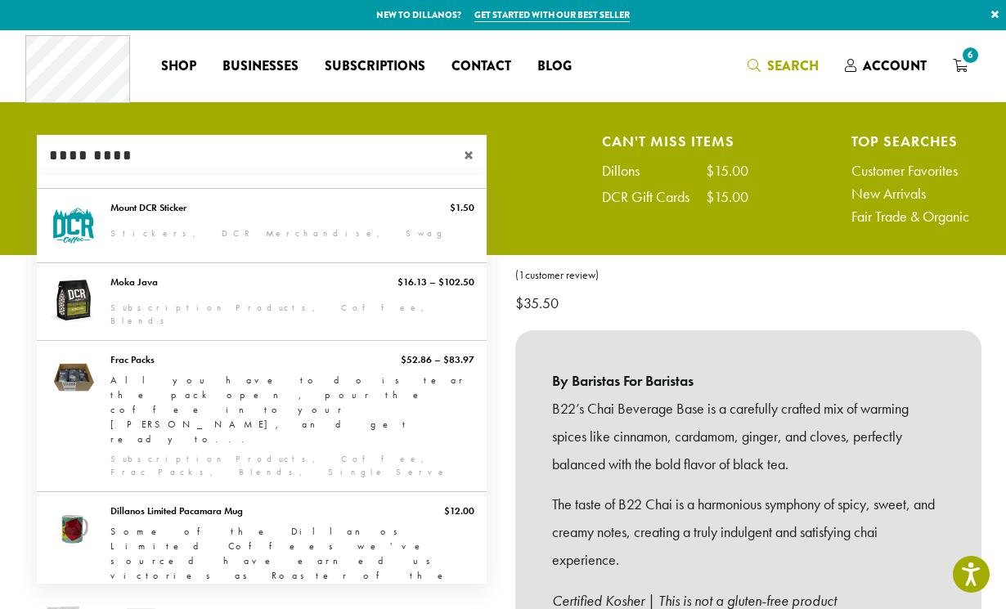
type input "*********"
click at [962, 57] on span "6" at bounding box center [970, 55] width 22 height 22
